Goal: Feedback & Contribution: Contribute content

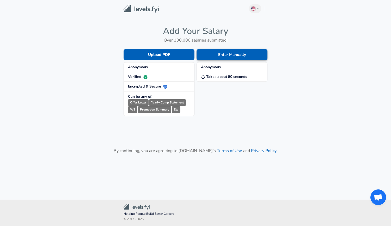
click at [237, 56] on button "Enter Manually" at bounding box center [232, 54] width 71 height 11
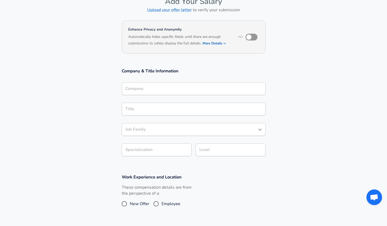
scroll to position [29, 0]
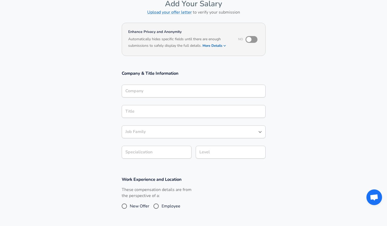
click at [249, 40] on input "checkbox" at bounding box center [249, 39] width 30 height 10
checkbox input "true"
click at [290, 59] on section "Enhance Privacy and Anonymity Yes Automatically hides specific fields until the…" at bounding box center [193, 42] width 387 height 43
click at [188, 91] on input "Company" at bounding box center [193, 91] width 139 height 8
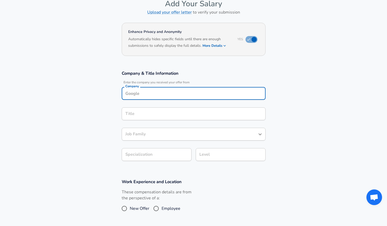
scroll to position [34, 0]
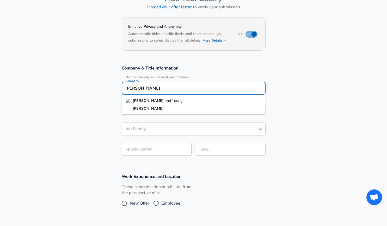
click at [165, 101] on span "and Young" at bounding box center [174, 100] width 18 height 5
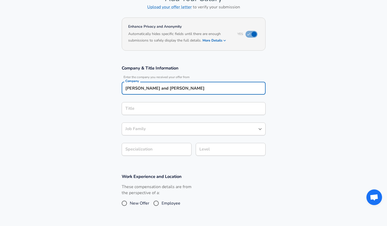
type input "[PERSON_NAME] and [PERSON_NAME]"
click at [159, 108] on input "Title" at bounding box center [193, 108] width 139 height 8
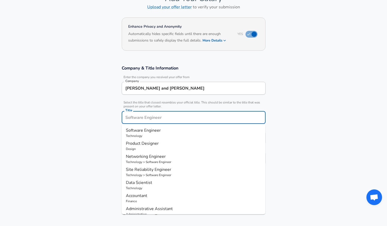
scroll to position [44, 0]
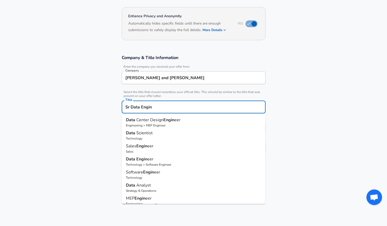
click at [147, 161] on strong "Engin" at bounding box center [141, 159] width 11 height 6
type input "Data Engineer"
type input "Data"
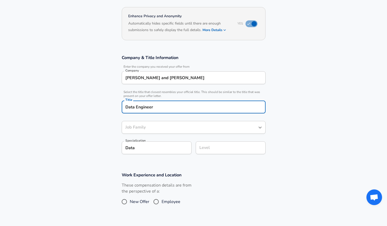
type input "Software Engineer"
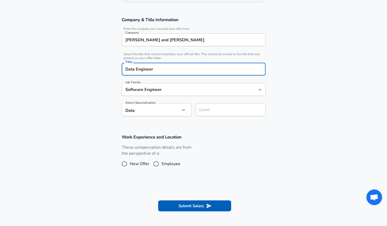
scroll to position [92, 0]
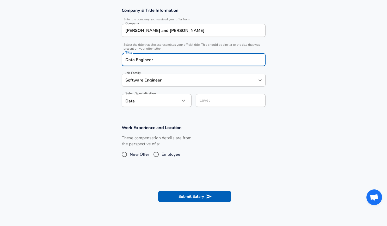
type input "Data Engineer"
click at [157, 154] on input "Employee" at bounding box center [156, 154] width 11 height 8
radio input "true"
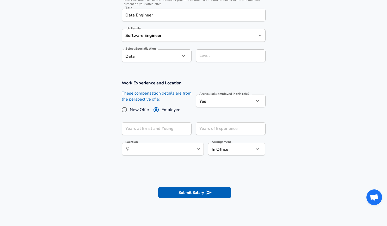
scroll to position [136, 0]
click at [145, 130] on input "Years at Ernst and Young" at bounding box center [151, 128] width 58 height 13
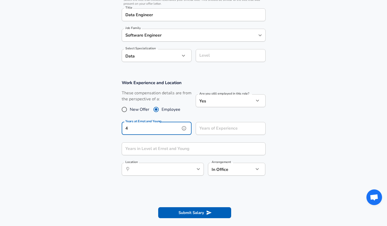
type input "4"
click at [212, 130] on input "Years of Experience" at bounding box center [225, 128] width 58 height 13
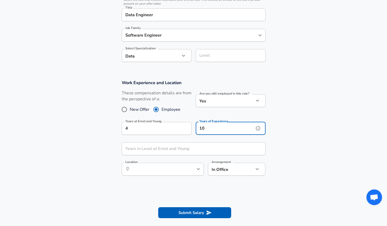
type input "10"
click at [174, 171] on input "Location" at bounding box center [156, 169] width 53 height 8
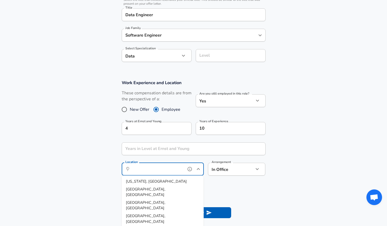
click at [139, 180] on span "[US_STATE], [GEOGRAPHIC_DATA]" at bounding box center [156, 180] width 61 height 5
type input "[US_STATE], [GEOGRAPHIC_DATA]"
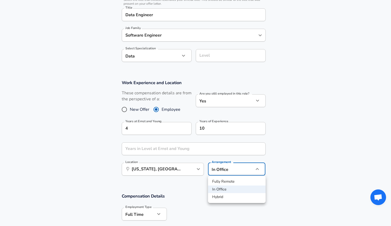
click at [230, 182] on li "Fully Remote" at bounding box center [237, 181] width 58 height 8
type input "remote"
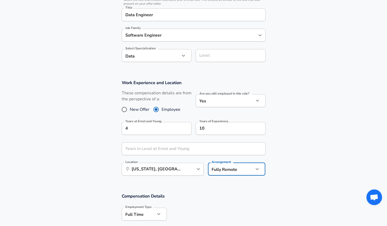
click at [281, 172] on section "Work Experience and Location These compensation details are from the perspectiv…" at bounding box center [193, 130] width 387 height 113
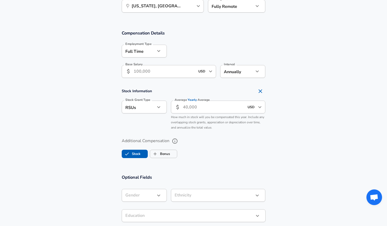
scroll to position [300, 0]
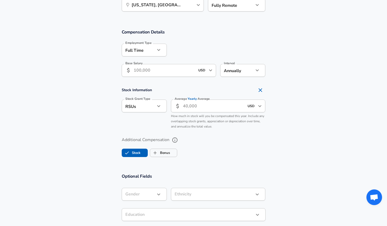
click at [137, 71] on input "Base Salary" at bounding box center [165, 70] width 62 height 13
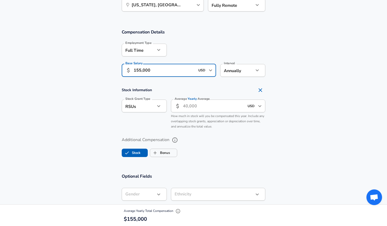
type input "155,000"
click at [131, 151] on input "Stock" at bounding box center [127, 153] width 10 height 10
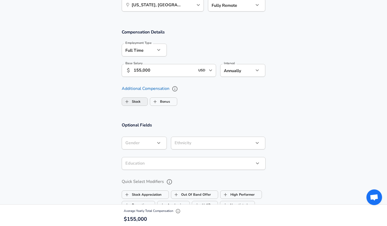
checkbox input "false"
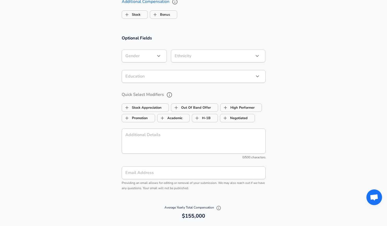
scroll to position [460, 0]
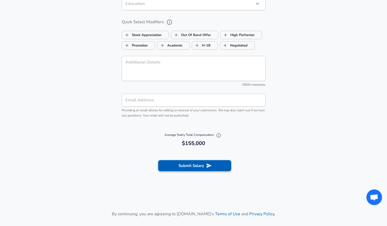
click at [189, 164] on button "Submit Salary" at bounding box center [194, 165] width 73 height 11
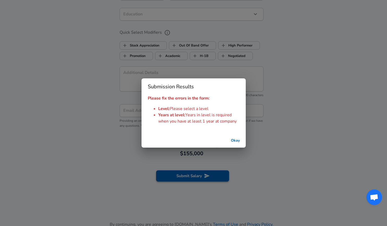
scroll to position [470, 0]
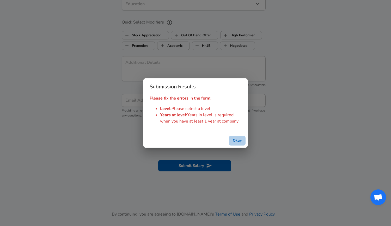
click at [237, 139] on button "Okay" at bounding box center [237, 141] width 17 height 10
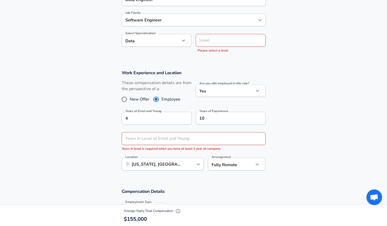
scroll to position [146, 0]
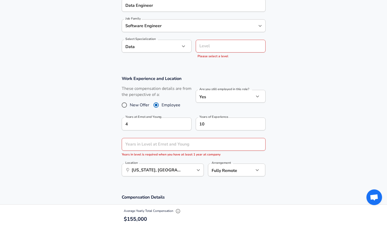
click at [221, 45] on input "Level" at bounding box center [230, 46] width 65 height 8
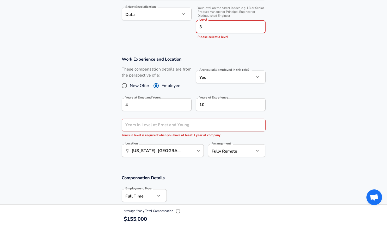
scroll to position [185, 0]
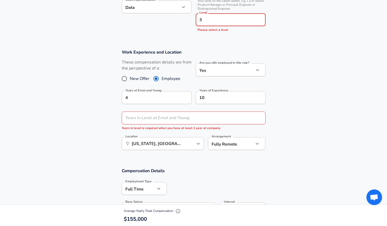
type input "3"
click at [182, 118] on input "Years in Level at Ernst and Young" at bounding box center [188, 117] width 133 height 13
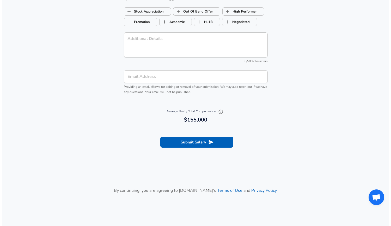
scroll to position [498, 0]
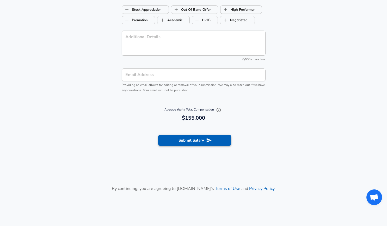
type input "1"
click at [182, 143] on button "Submit Salary" at bounding box center [194, 140] width 73 height 11
